Goal: Navigation & Orientation: Find specific page/section

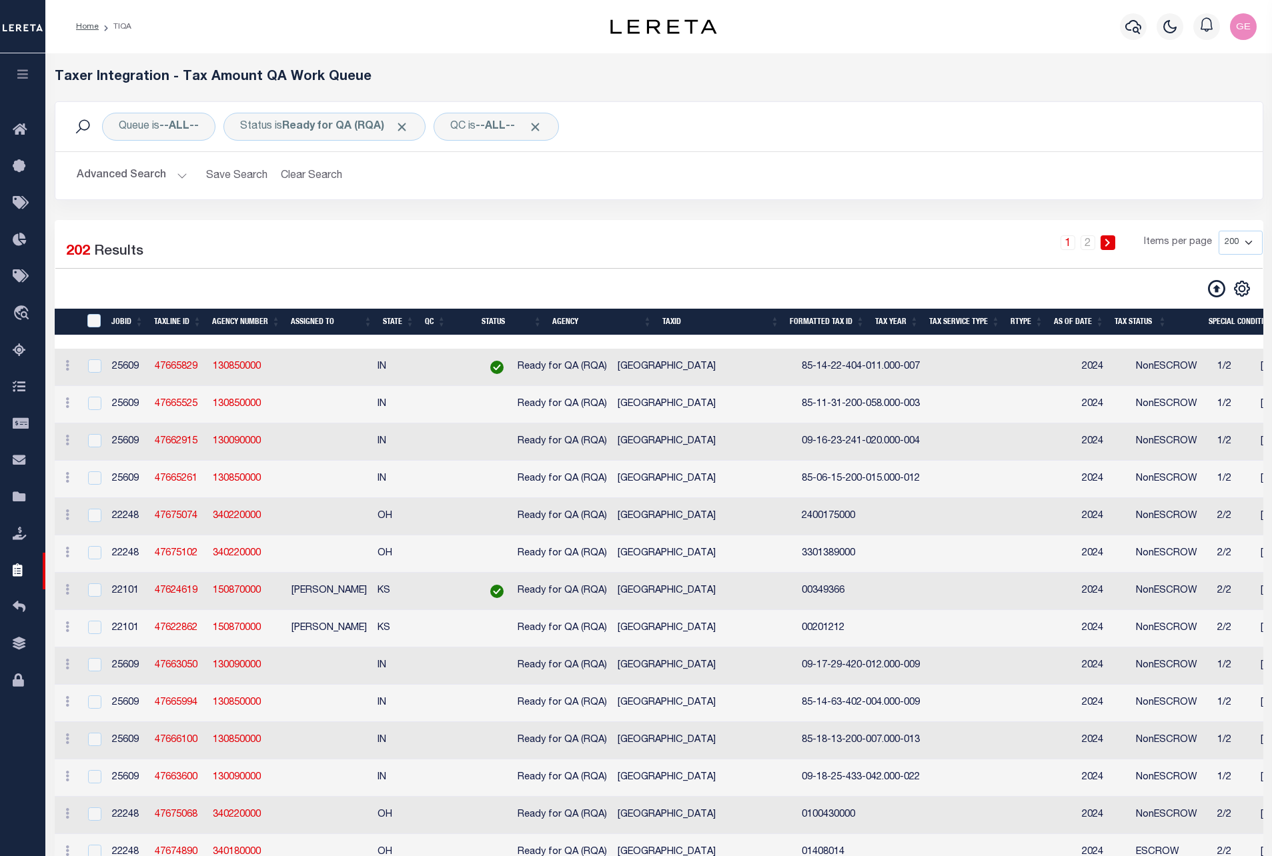
select select "200"
click at [1248, 290] on icon at bounding box center [1241, 288] width 15 height 15
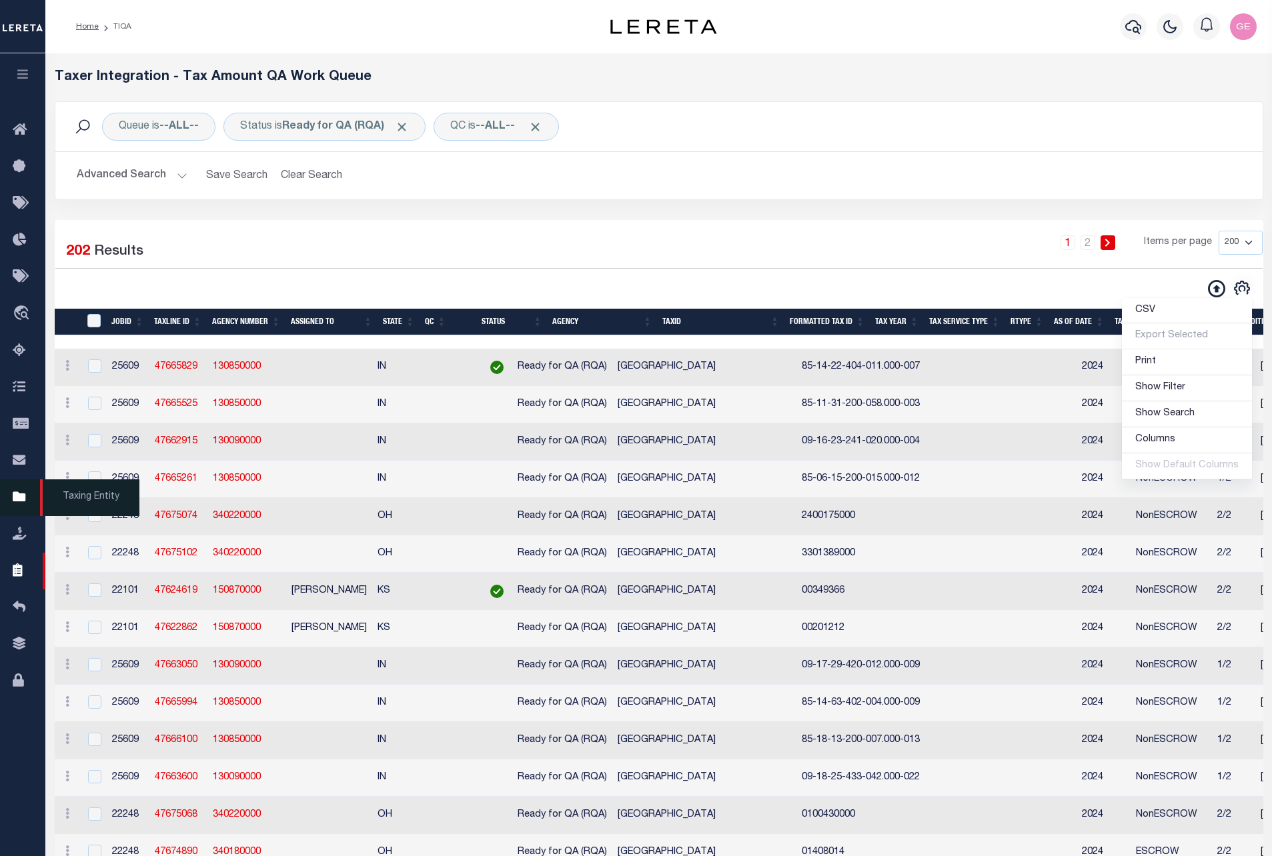
click at [13, 516] on link "Taxing Entity" at bounding box center [22, 497] width 45 height 37
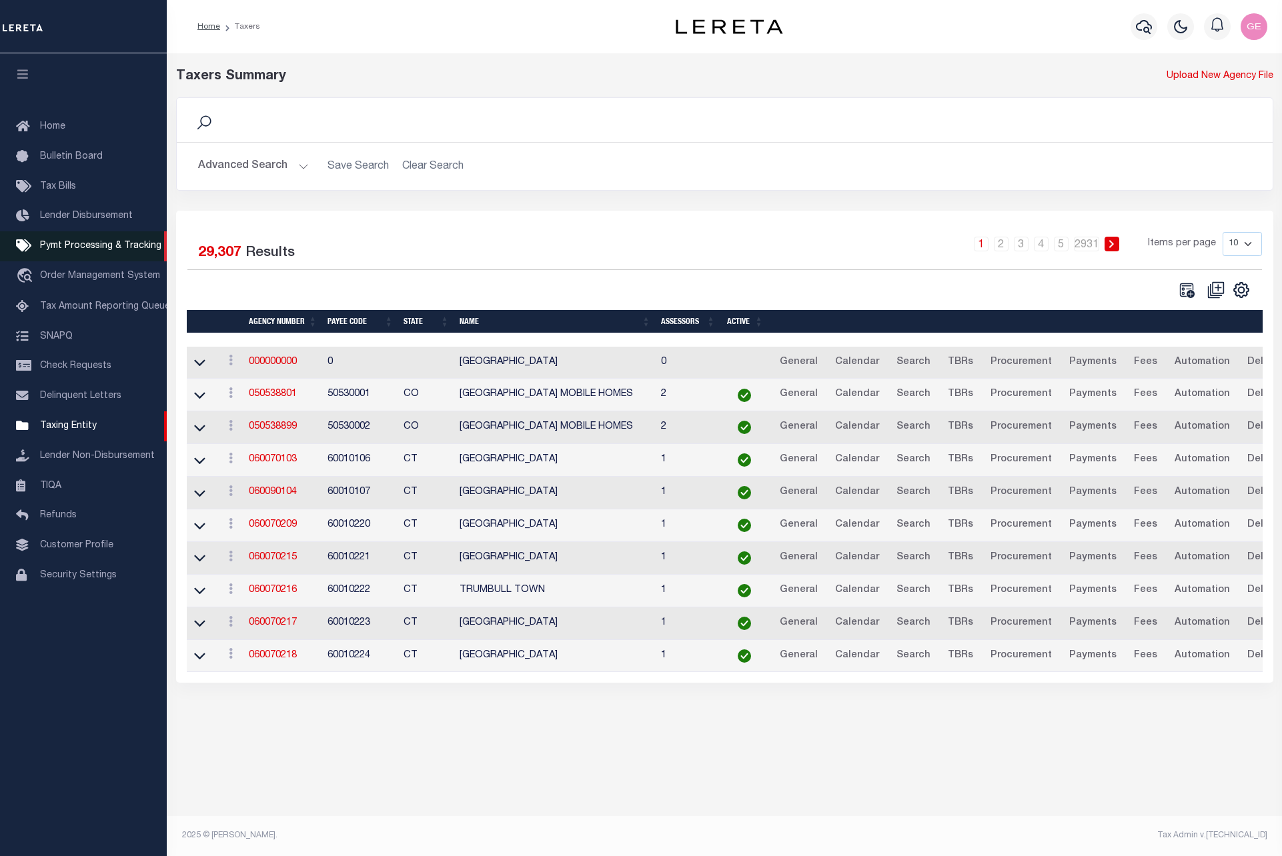
click at [63, 249] on span "Pymt Processing & Tracking" at bounding box center [100, 245] width 121 height 9
